Goal: Check status

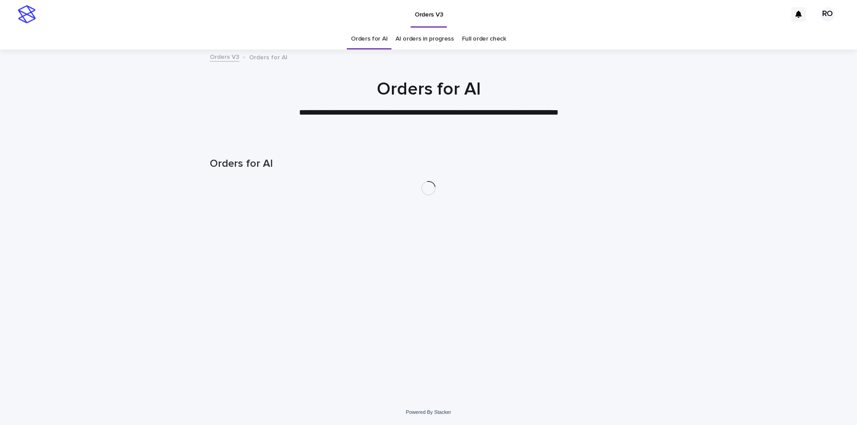
click at [435, 45] on link "AI orders in progress" at bounding box center [424, 39] width 58 height 21
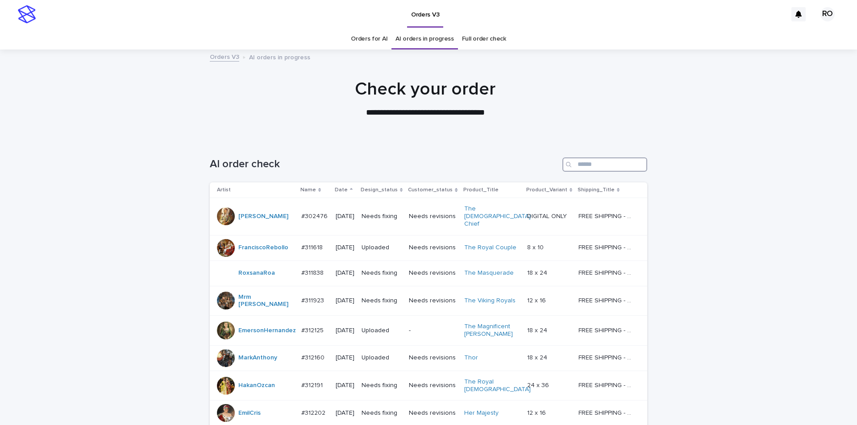
click at [622, 160] on input "Search" at bounding box center [604, 165] width 85 height 14
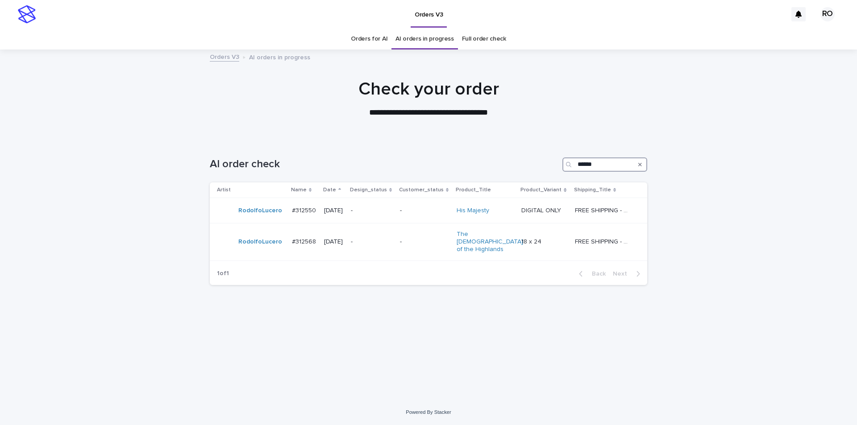
type input "******"
click at [396, 214] on td "-" at bounding box center [371, 210] width 49 height 25
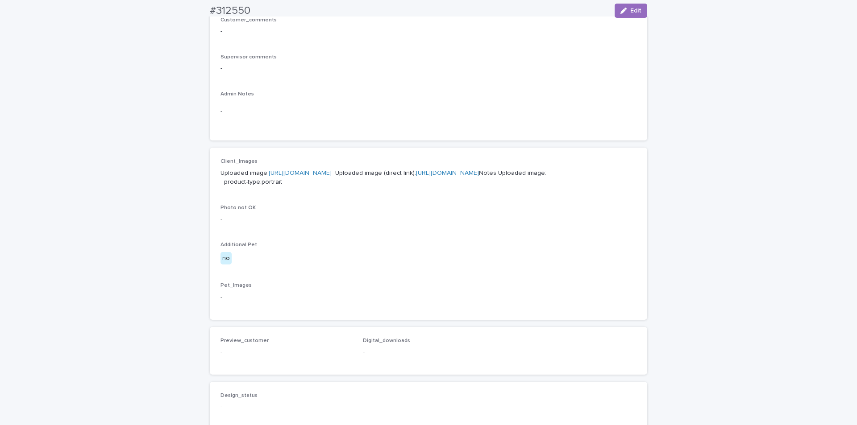
scroll to position [247, 0]
click at [332, 176] on link "[URL][DOMAIN_NAME]" at bounding box center [300, 175] width 63 height 6
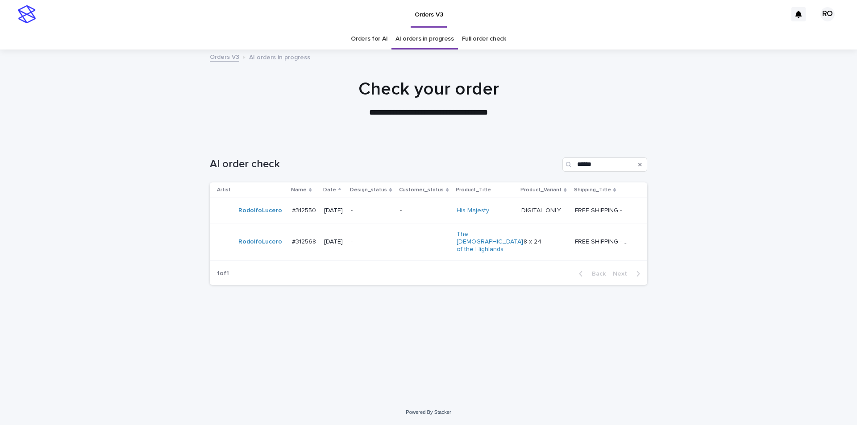
click at [396, 238] on td "-" at bounding box center [371, 242] width 49 height 37
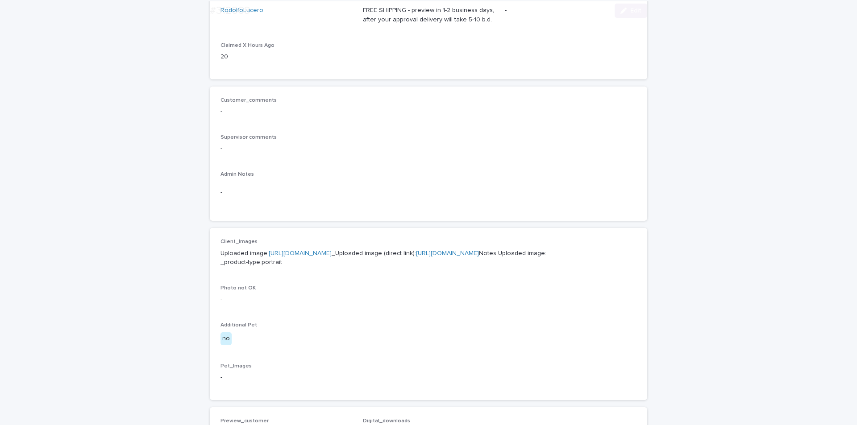
scroll to position [215, 0]
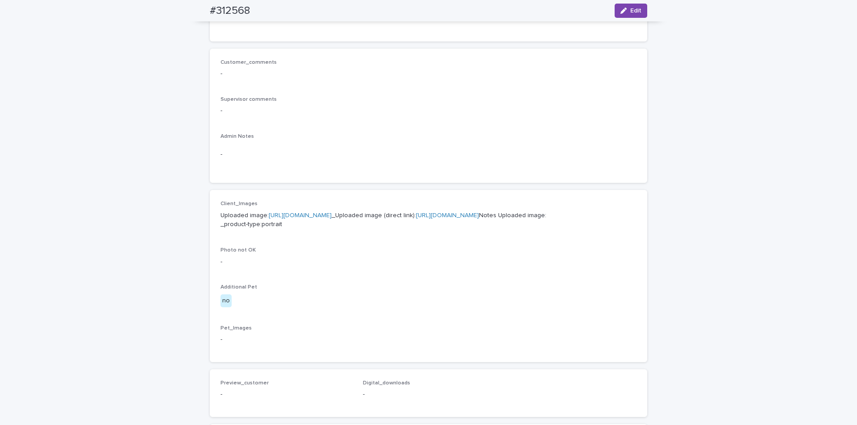
click at [332, 212] on link "[URL][DOMAIN_NAME]" at bounding box center [300, 215] width 63 height 6
